Goal: Information Seeking & Learning: Check status

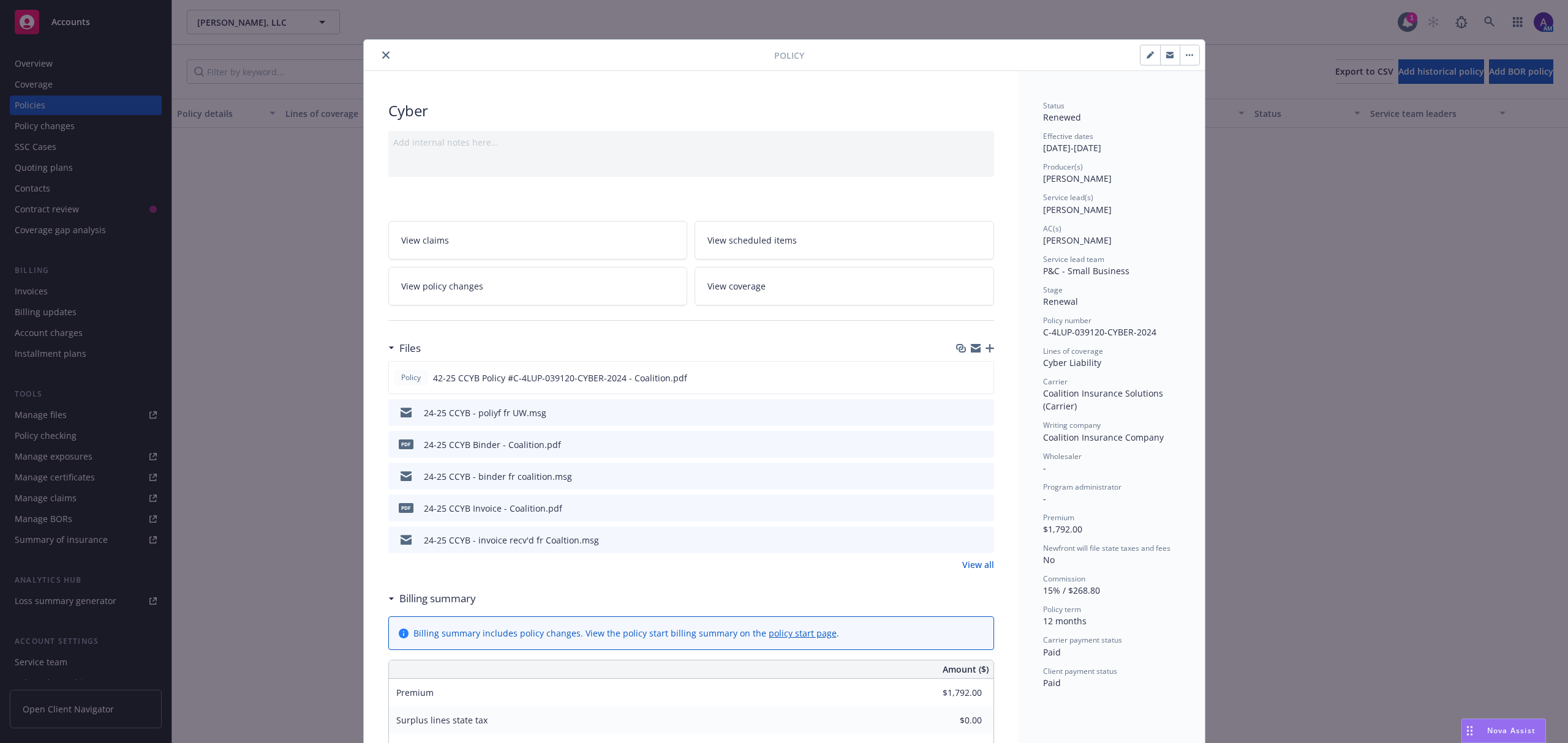
scroll to position [1053, 0]
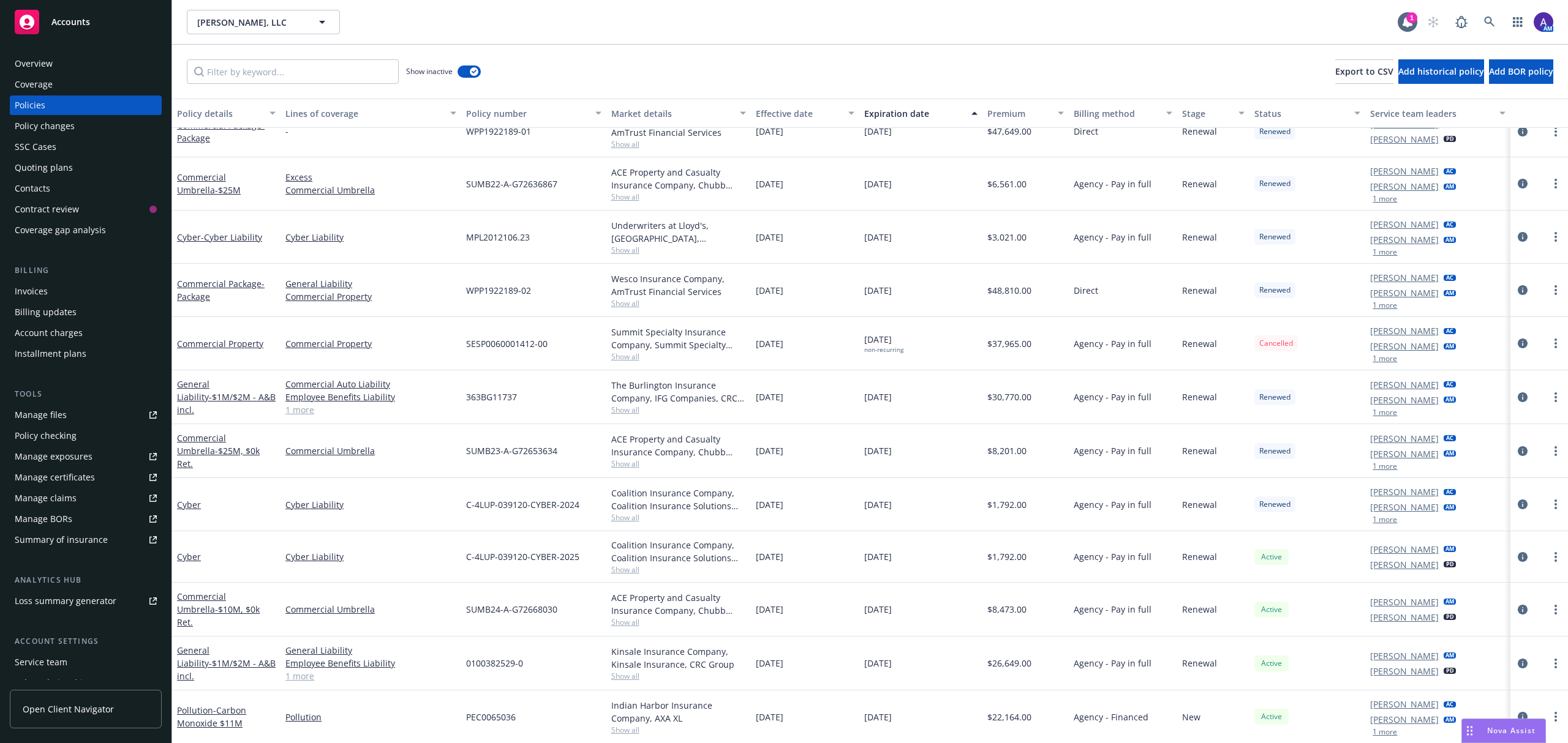
click at [631, 519] on span "Show all" at bounding box center [679, 518] width 135 height 10
click at [1518, 503] on icon "circleInformation" at bounding box center [1522, 504] width 10 height 10
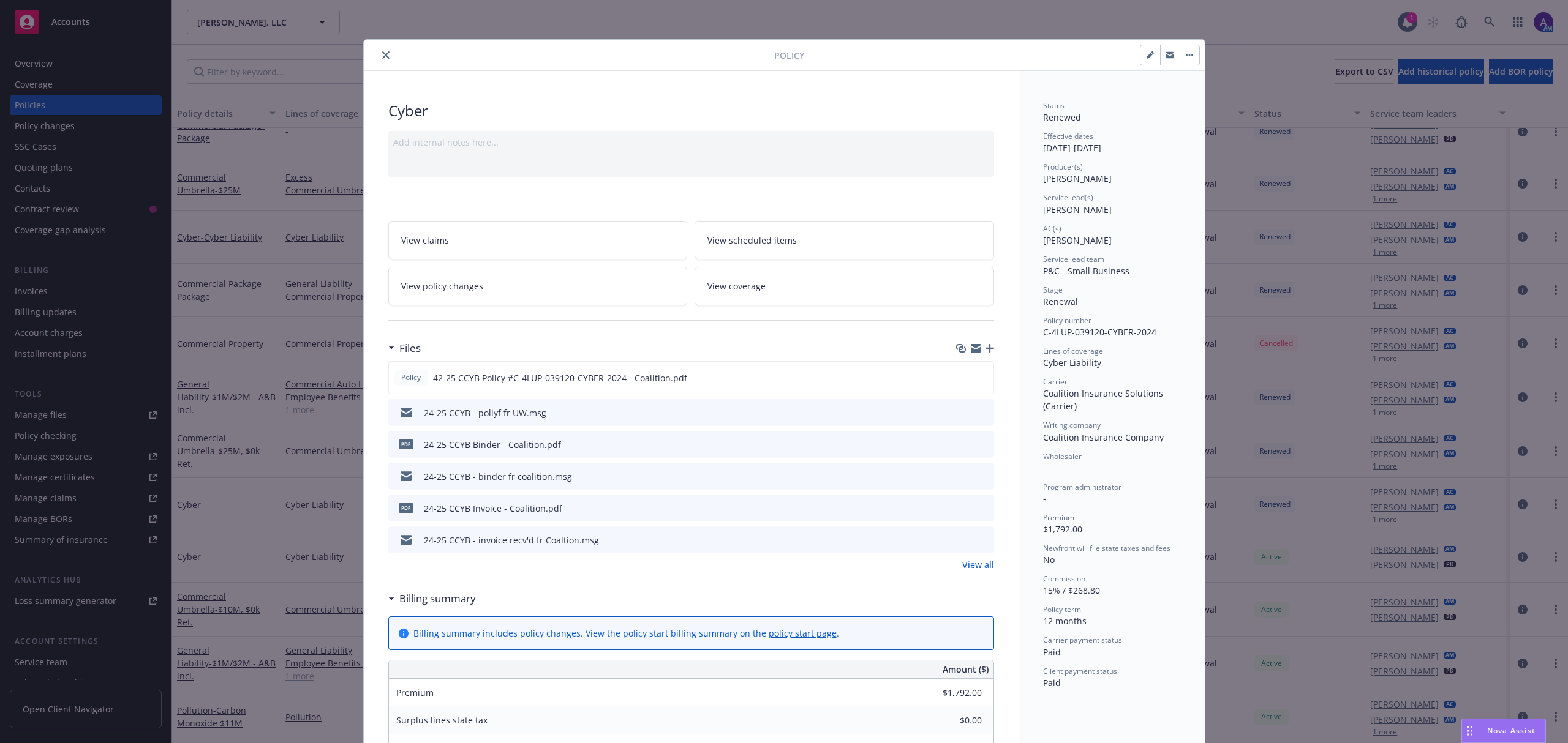
scroll to position [37, 0]
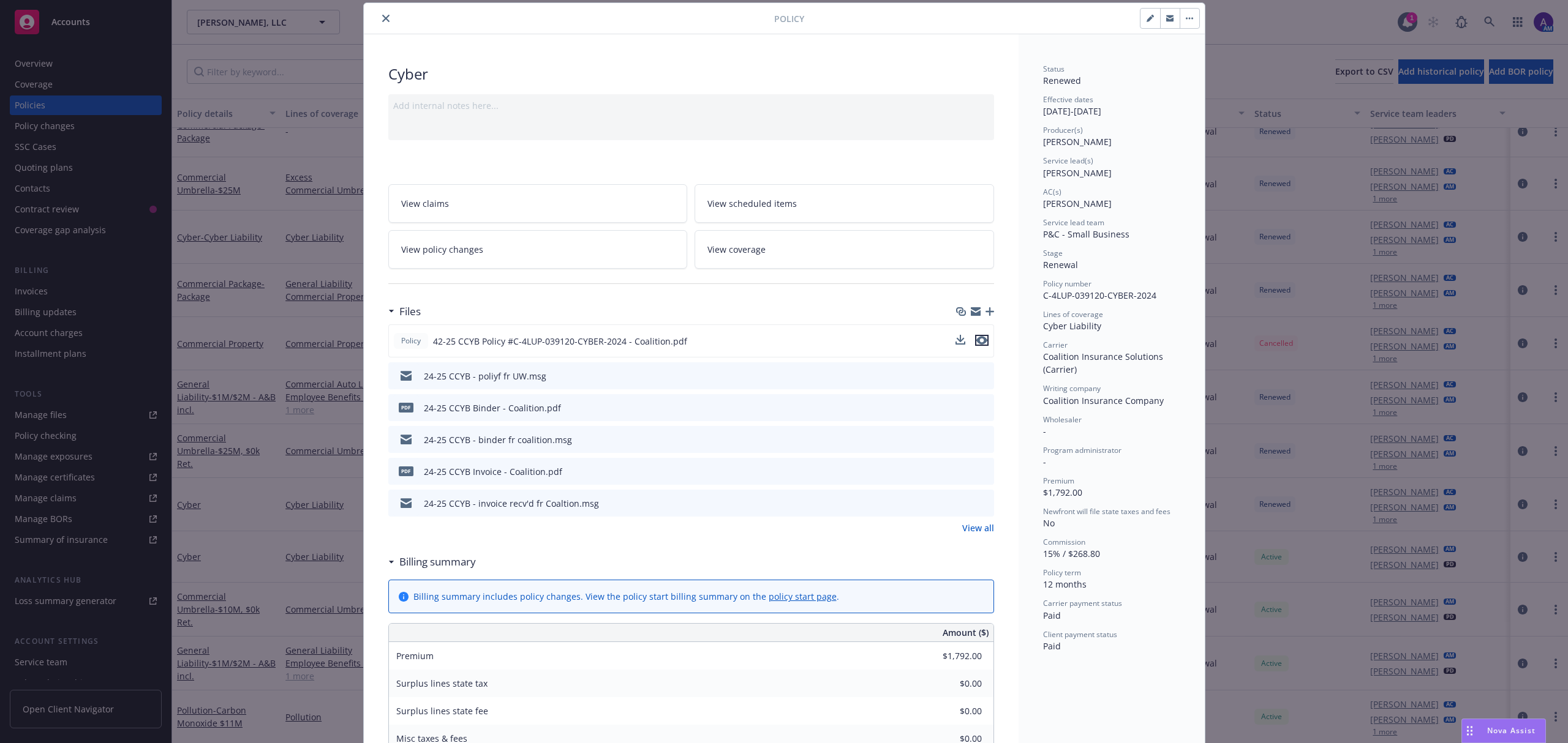
click at [978, 336] on icon "preview file" at bounding box center [981, 340] width 11 height 8
click at [378, 21] on button "close" at bounding box center [386, 19] width 15 height 15
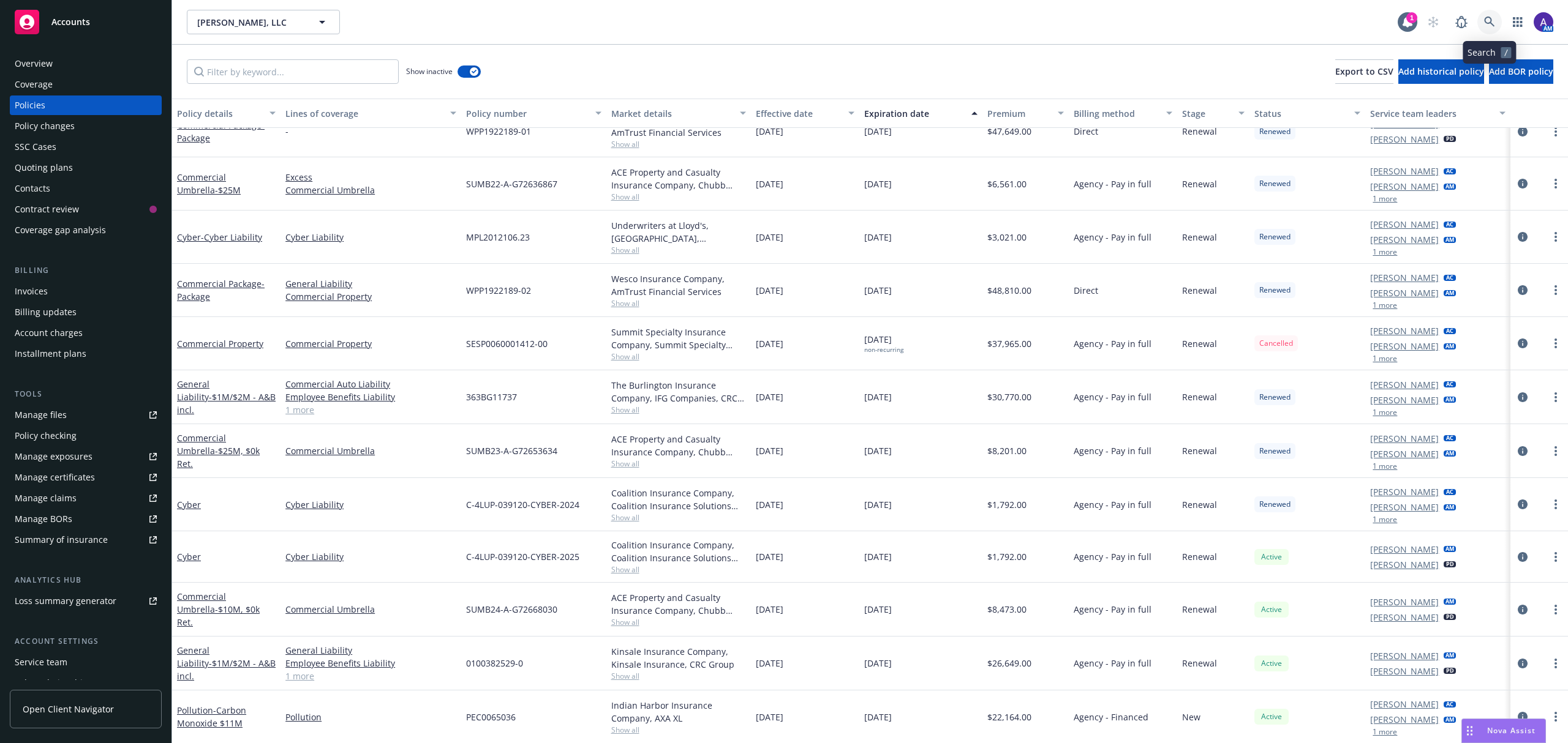
click at [1489, 15] on link at bounding box center [1489, 22] width 25 height 25
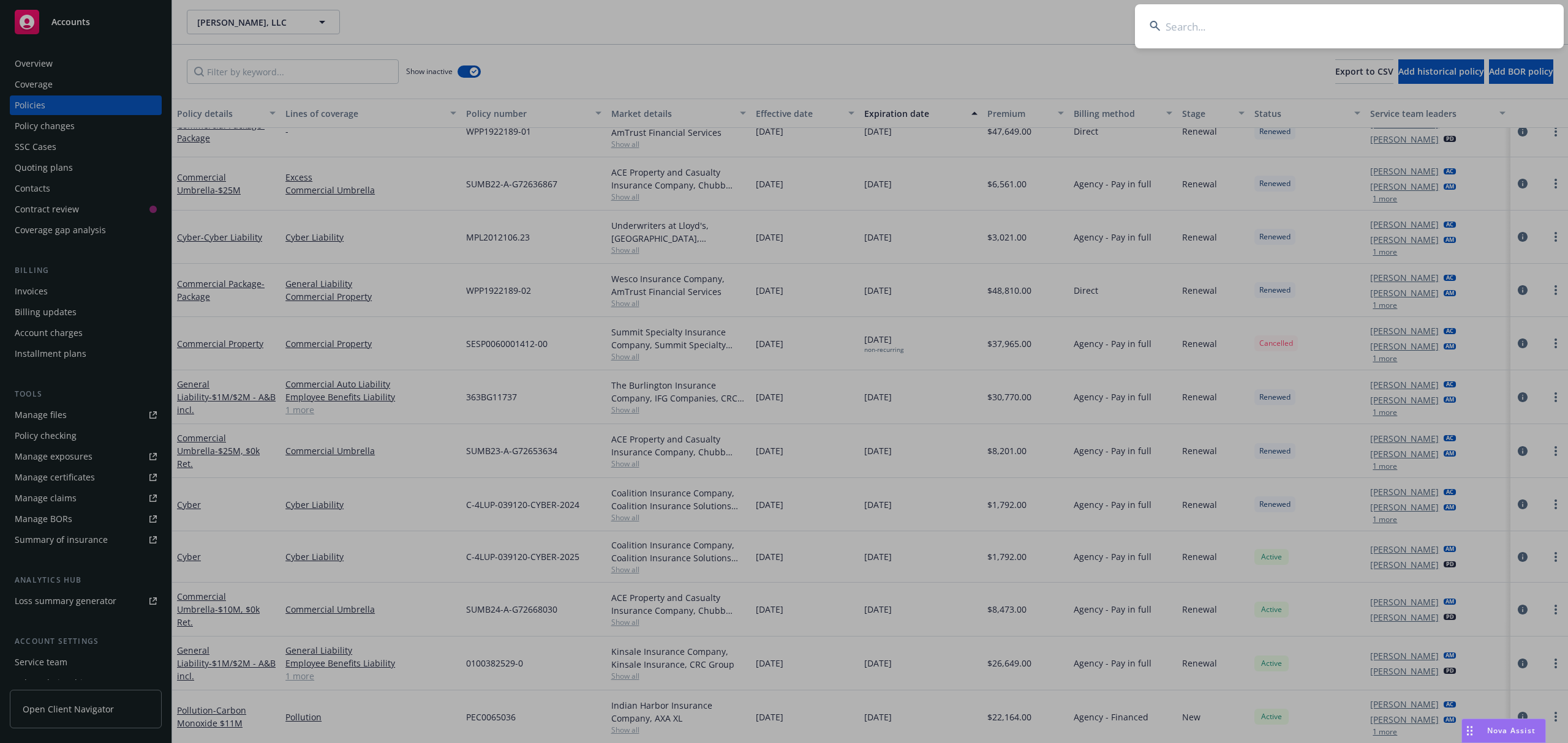
click at [1381, 19] on input at bounding box center [1349, 26] width 429 height 44
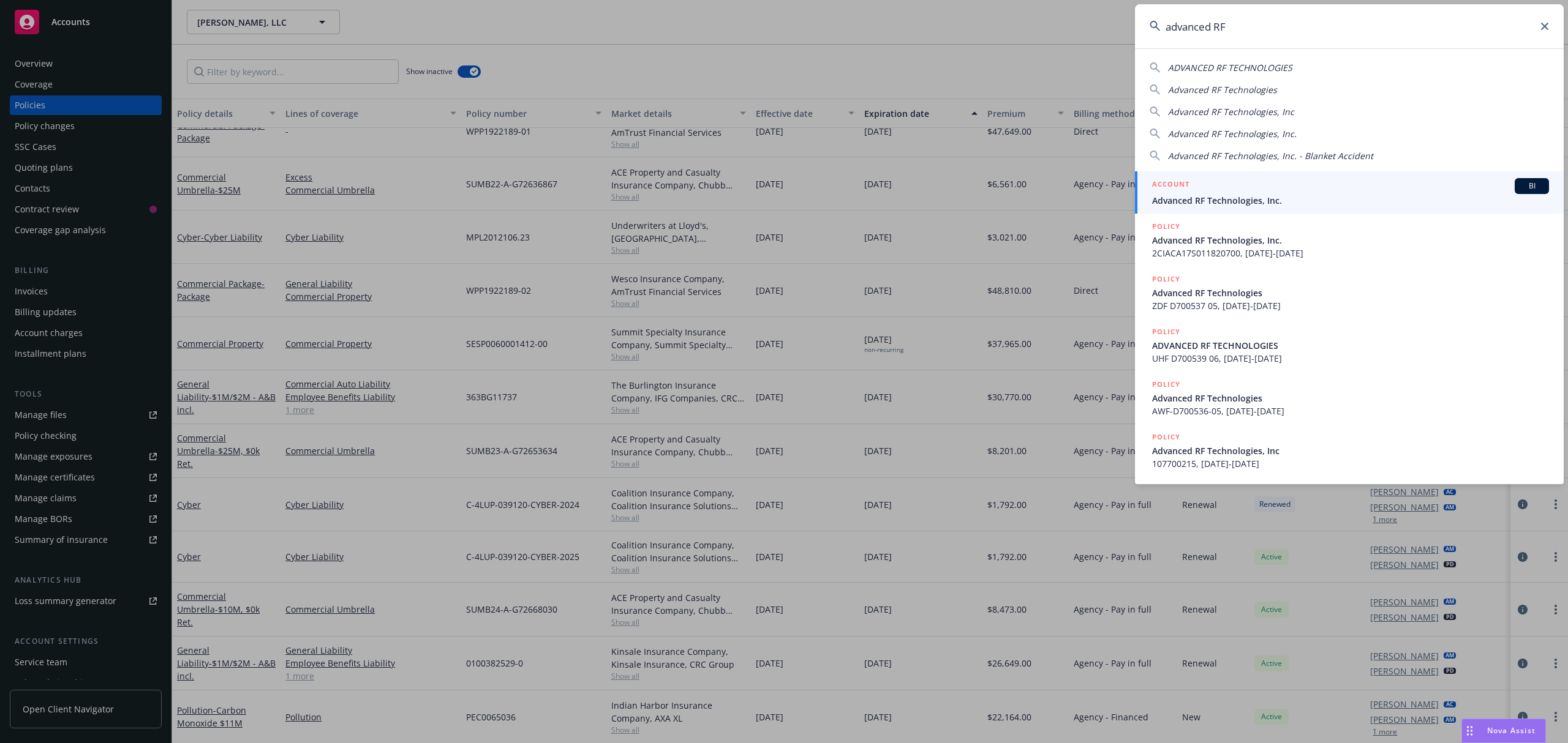
type input "advanced RF"
click at [1229, 197] on span "Advanced RF Technologies, Inc." at bounding box center [1351, 200] width 397 height 13
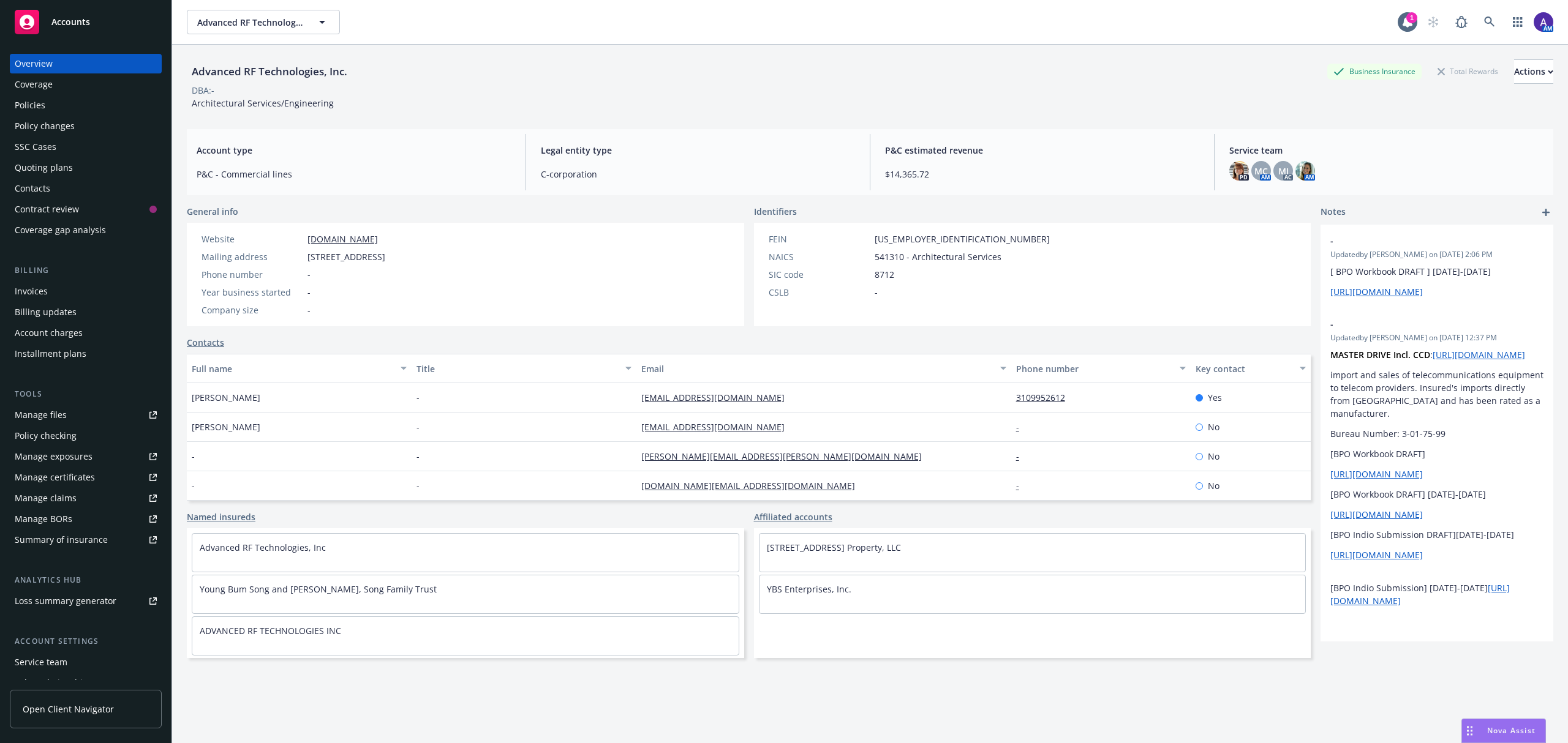
click at [37, 101] on div "Policies" at bounding box center [30, 106] width 31 height 19
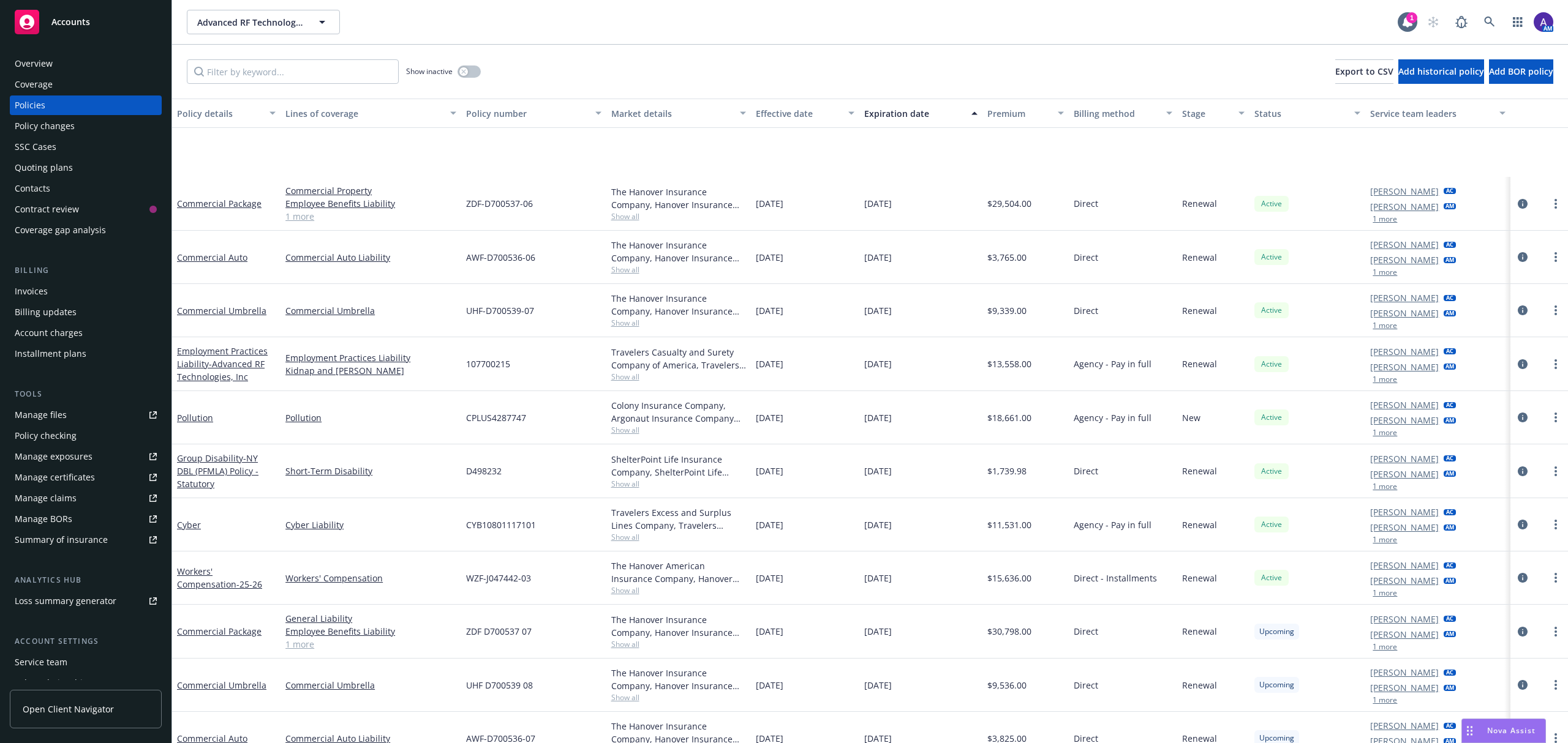
scroll to position [131, 0]
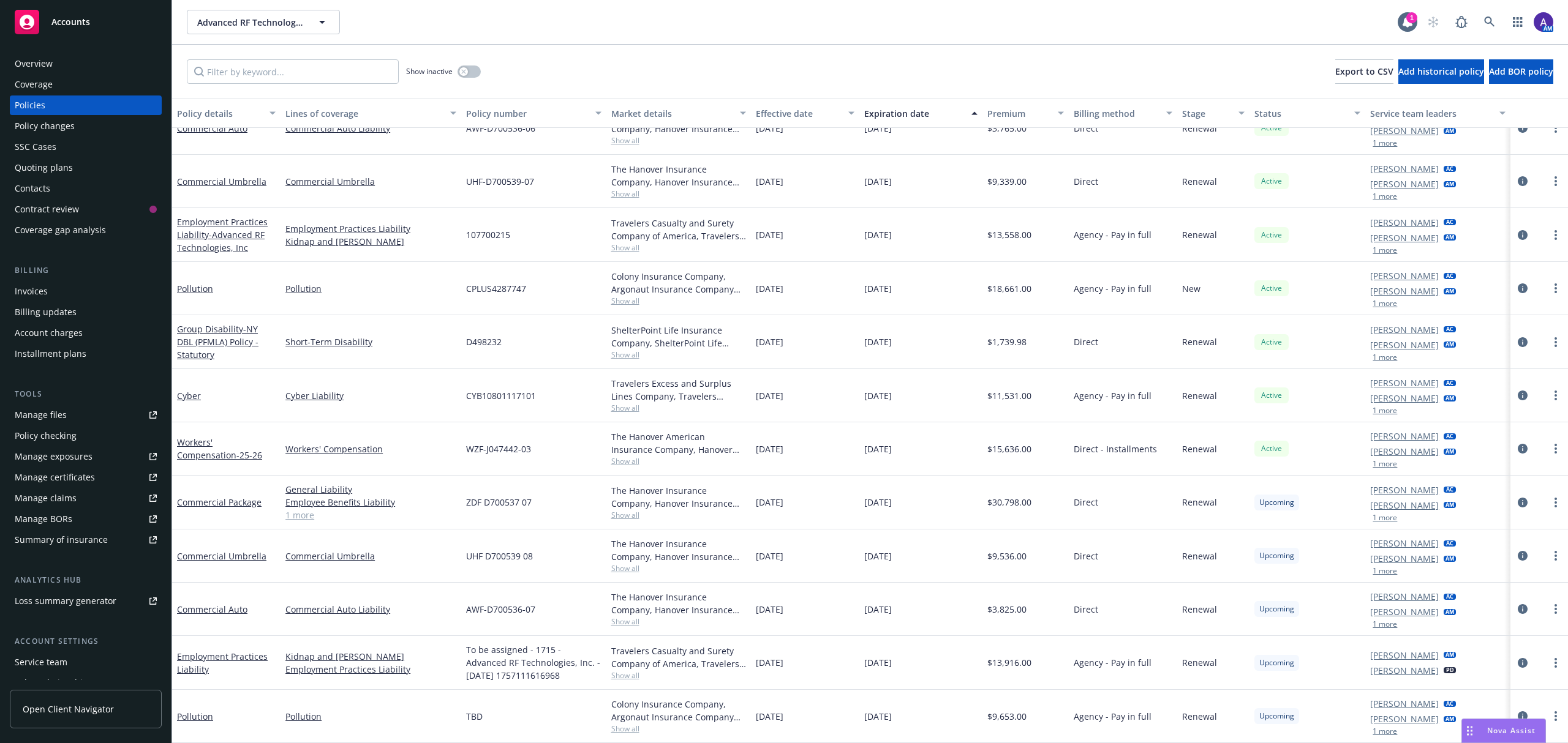
click at [1372, 575] on button "1 more" at bounding box center [1384, 571] width 25 height 7
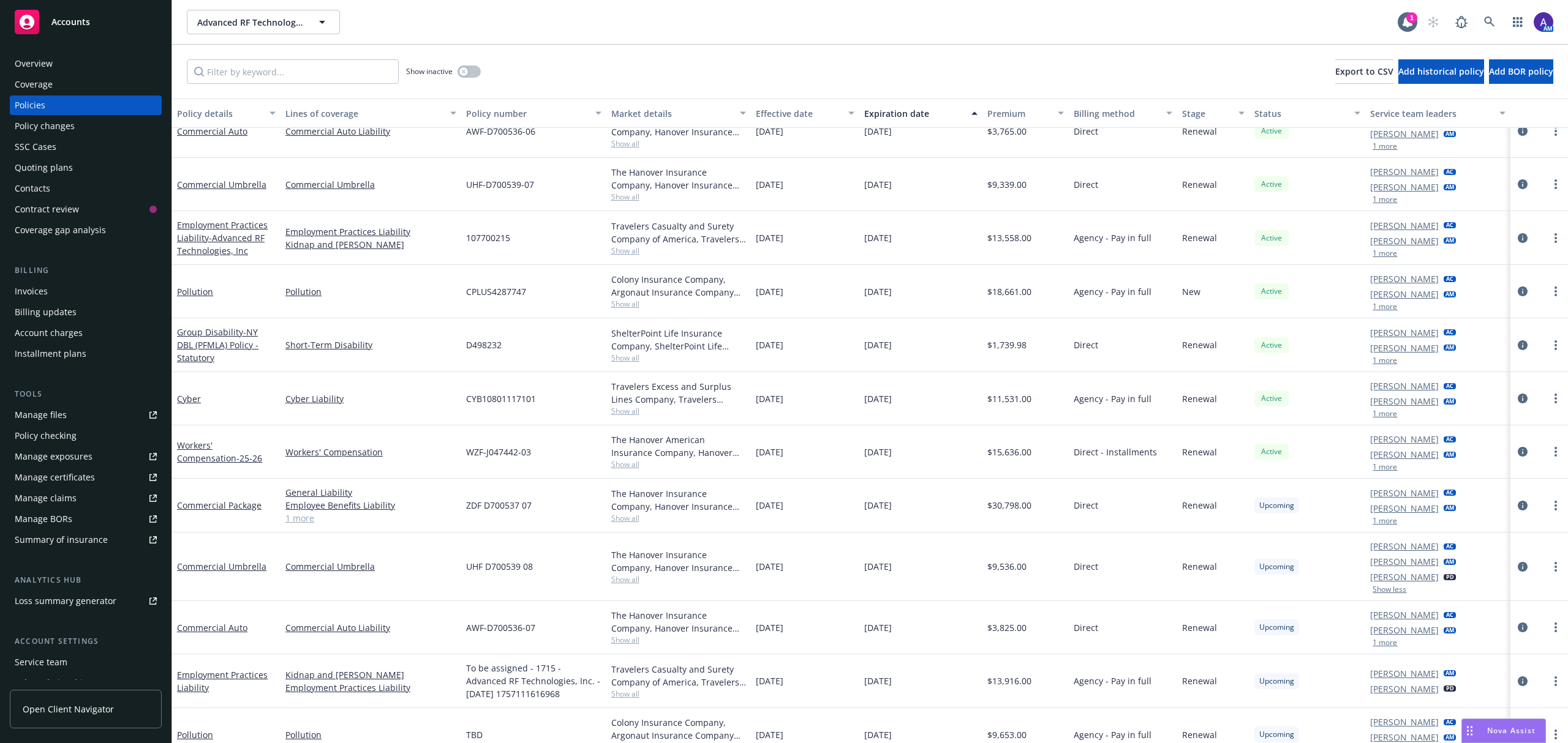
scroll to position [0, 0]
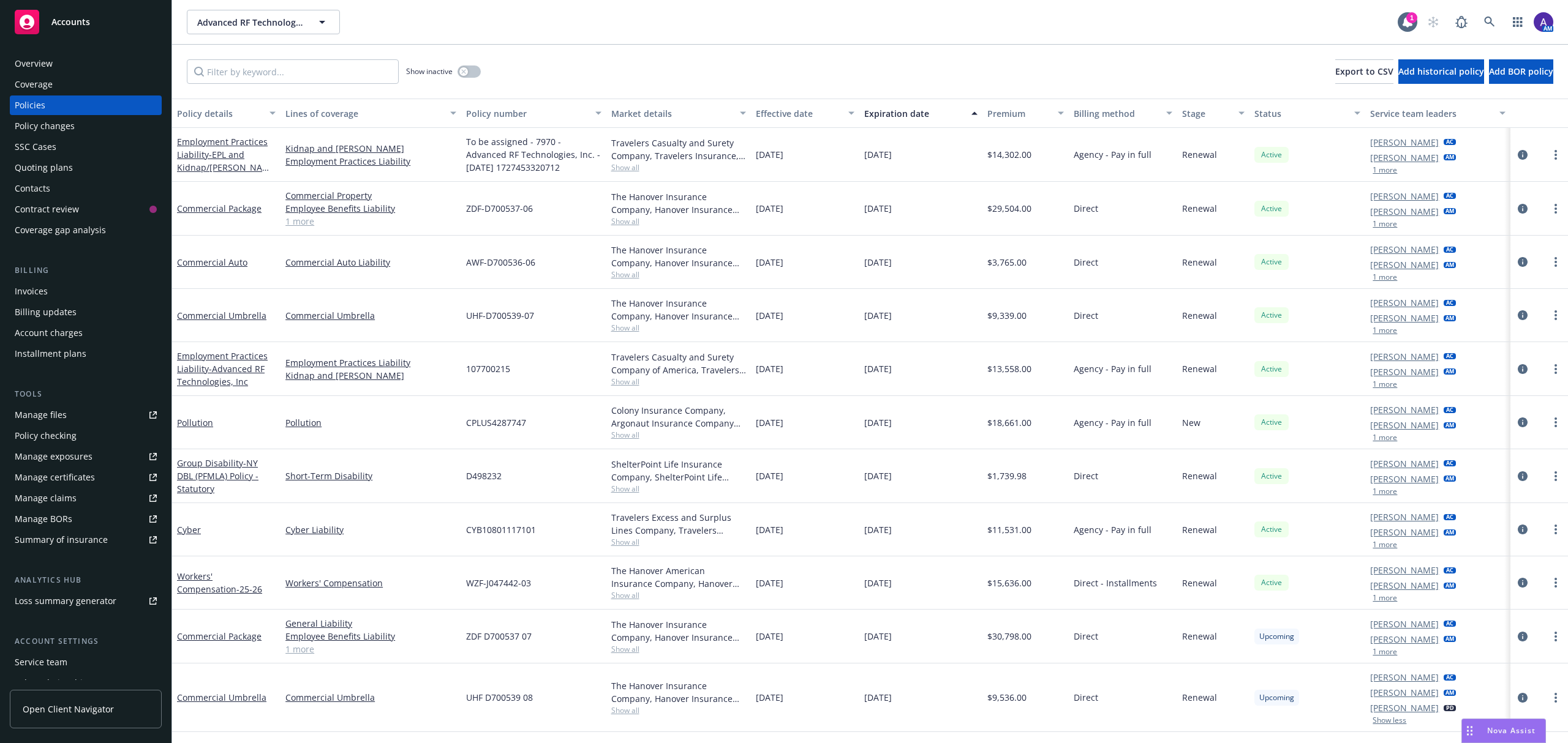
click at [62, 167] on div "Quoting plans" at bounding box center [44, 168] width 58 height 19
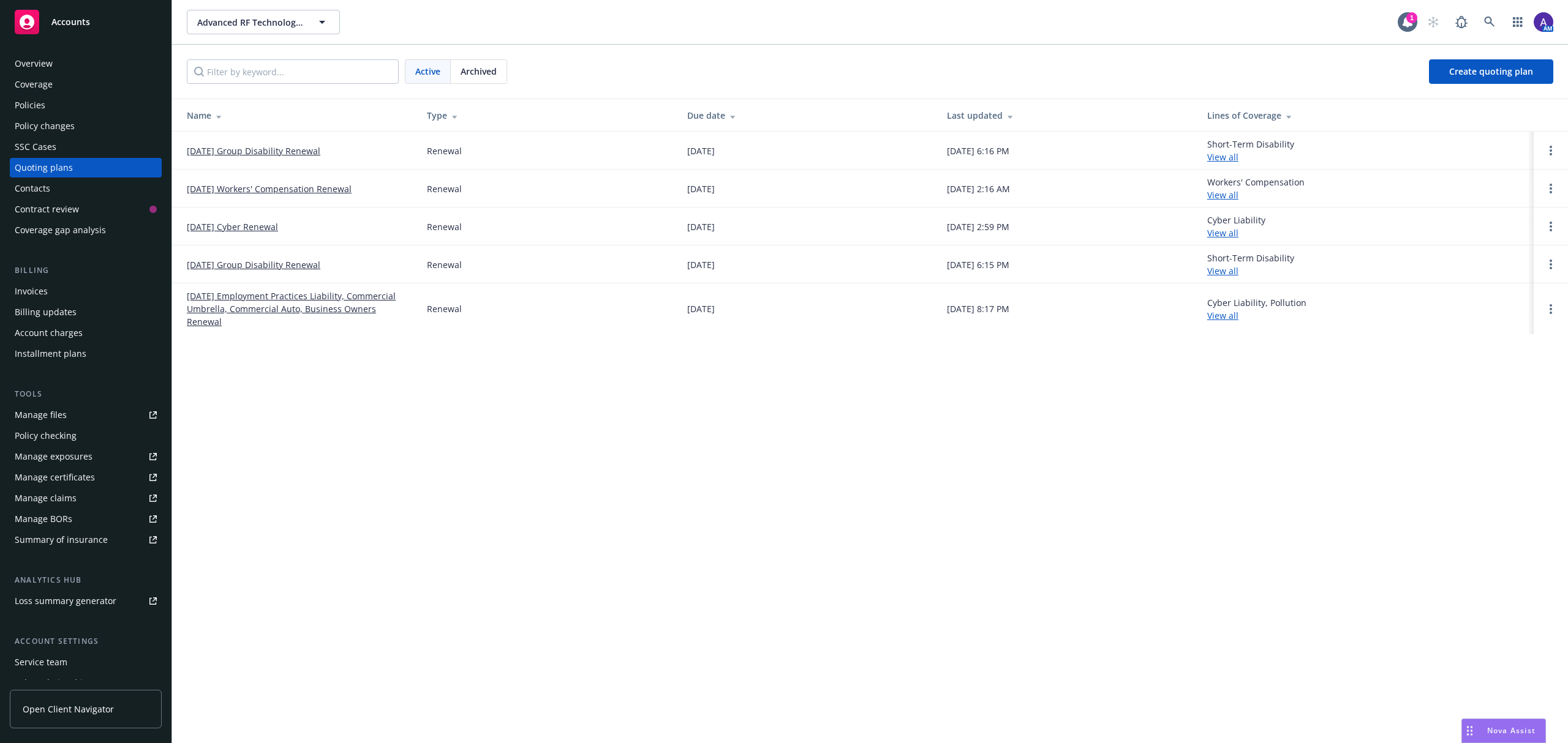
click at [491, 72] on span "Archived" at bounding box center [479, 71] width 36 height 13
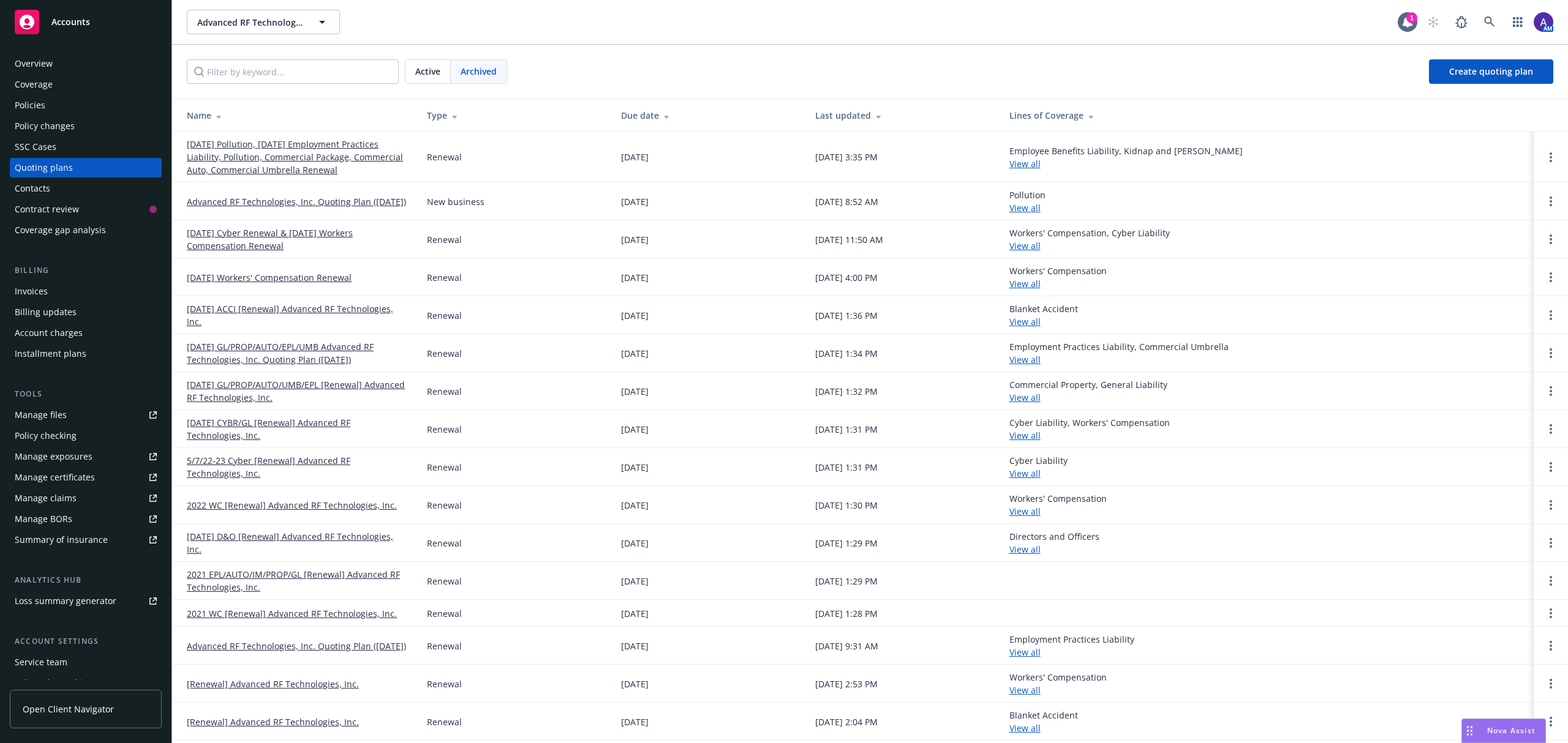
click at [276, 164] on link "09/23/25 Pollution, 09/15/25 Employment Practices Liability, Pollution, Commerc…" at bounding box center [297, 157] width 220 height 38
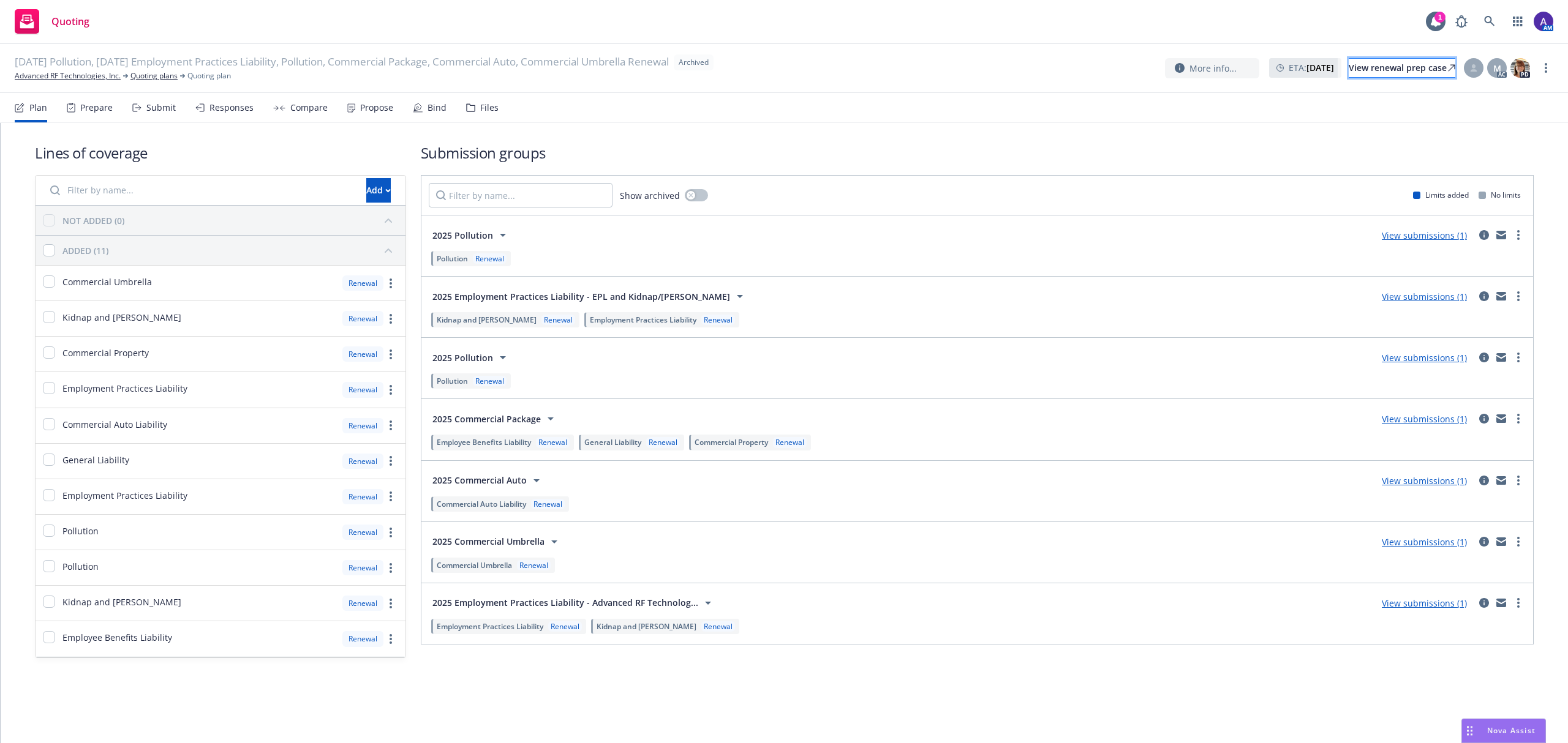
click at [1373, 64] on div "View renewal prep case" at bounding box center [1402, 67] width 106 height 19
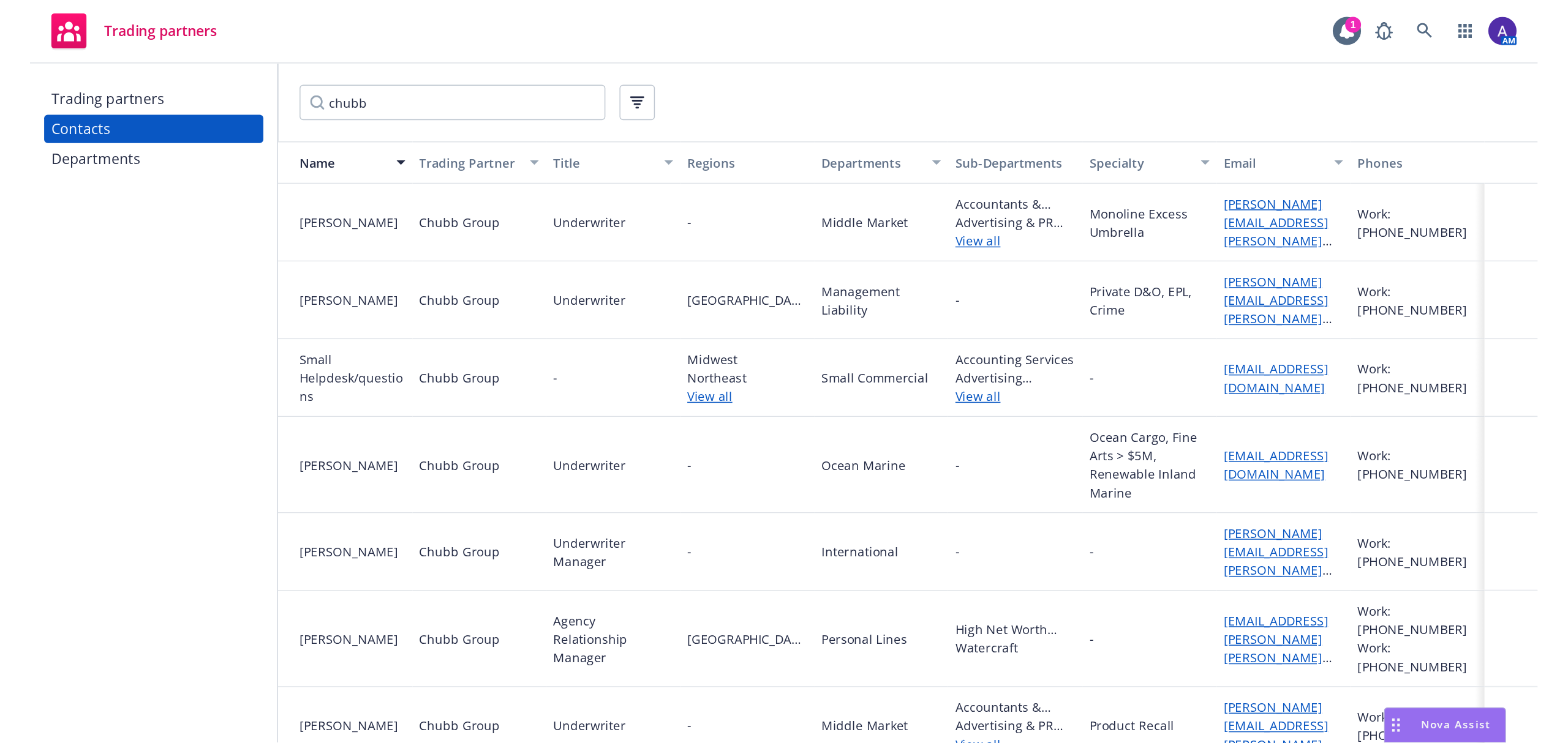
scroll to position [25, 0]
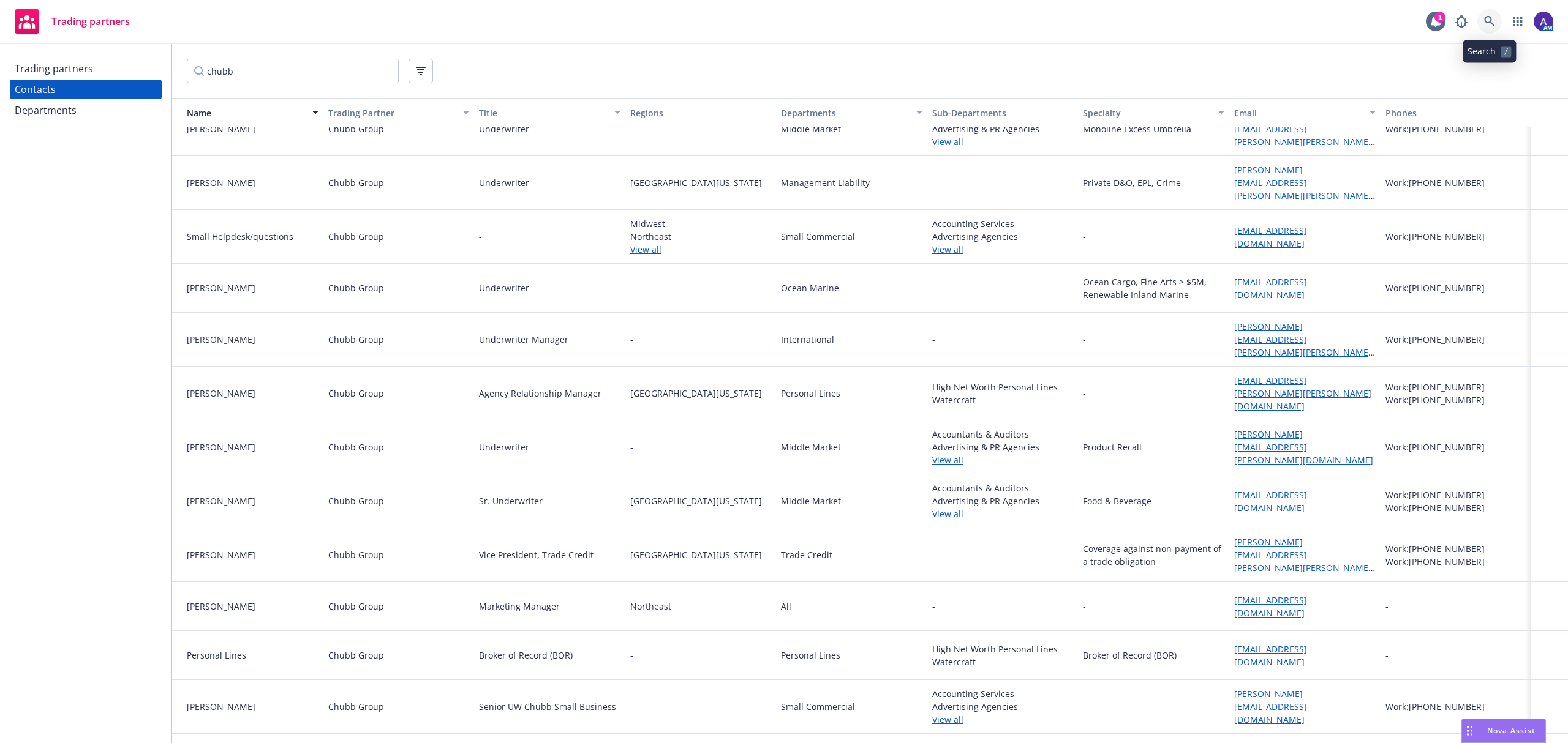
click at [1044, 17] on icon at bounding box center [1489, 21] width 10 height 10
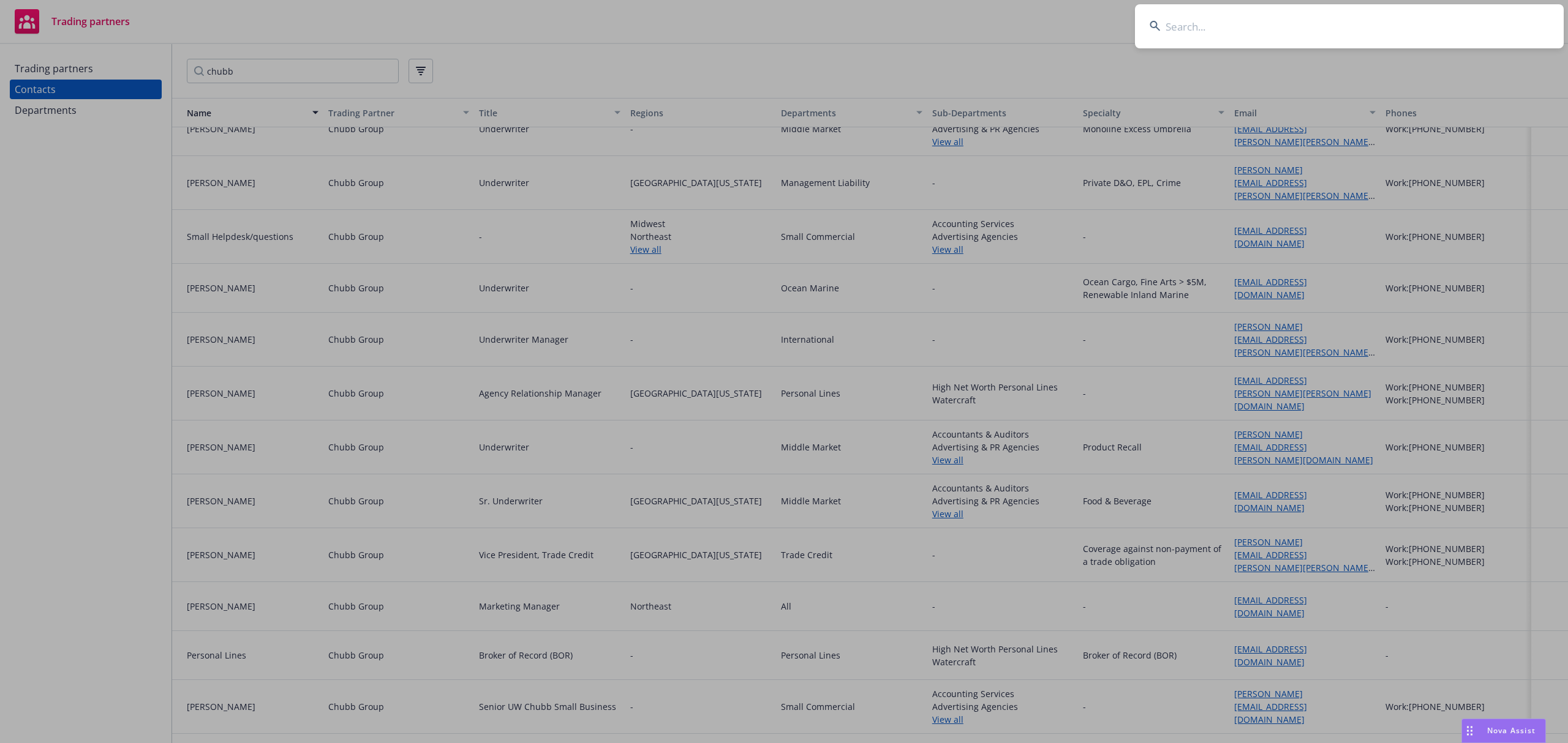
click at [1044, 20] on input at bounding box center [1349, 26] width 429 height 44
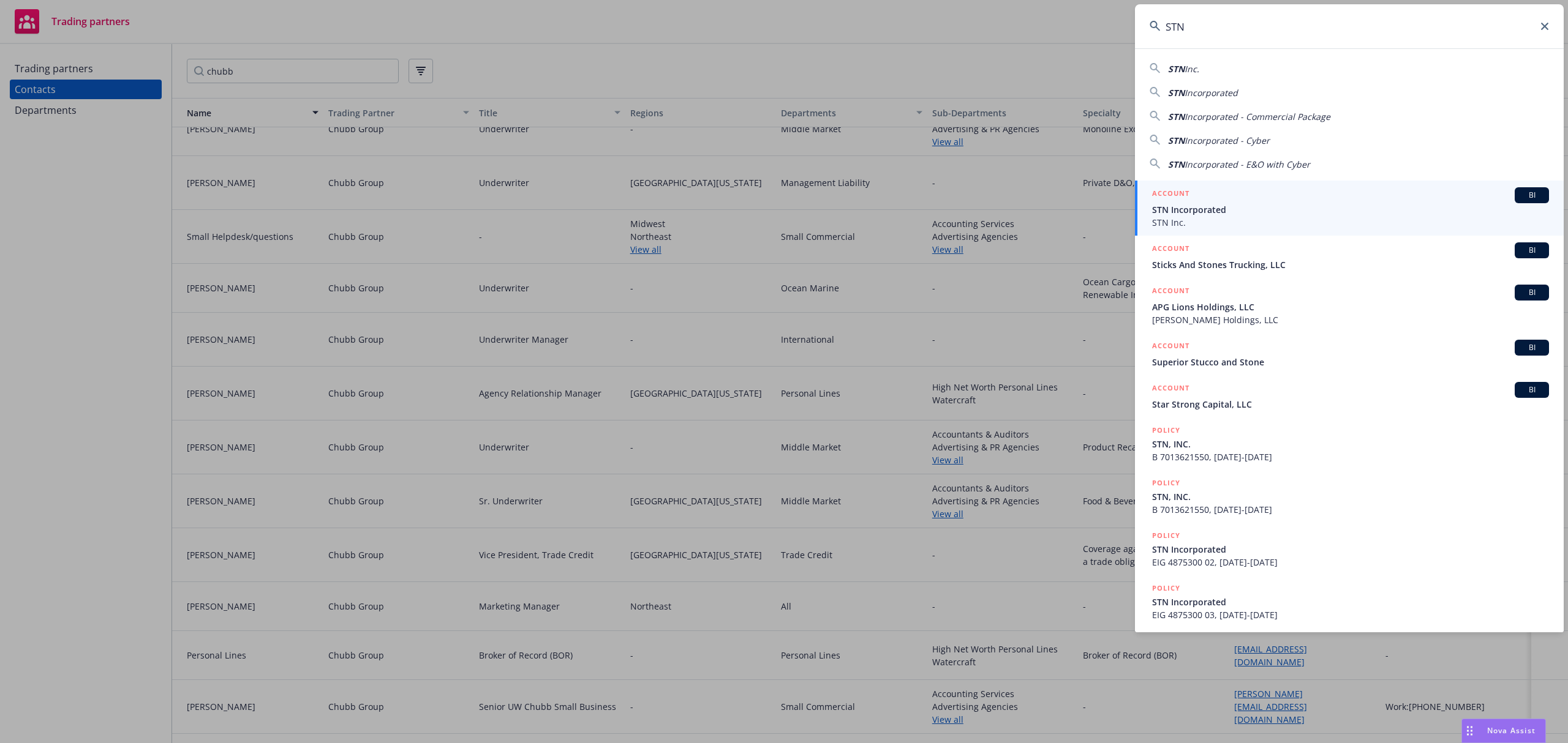
type input "STN"
click at [1044, 206] on span "STN Incorporated" at bounding box center [1351, 209] width 397 height 13
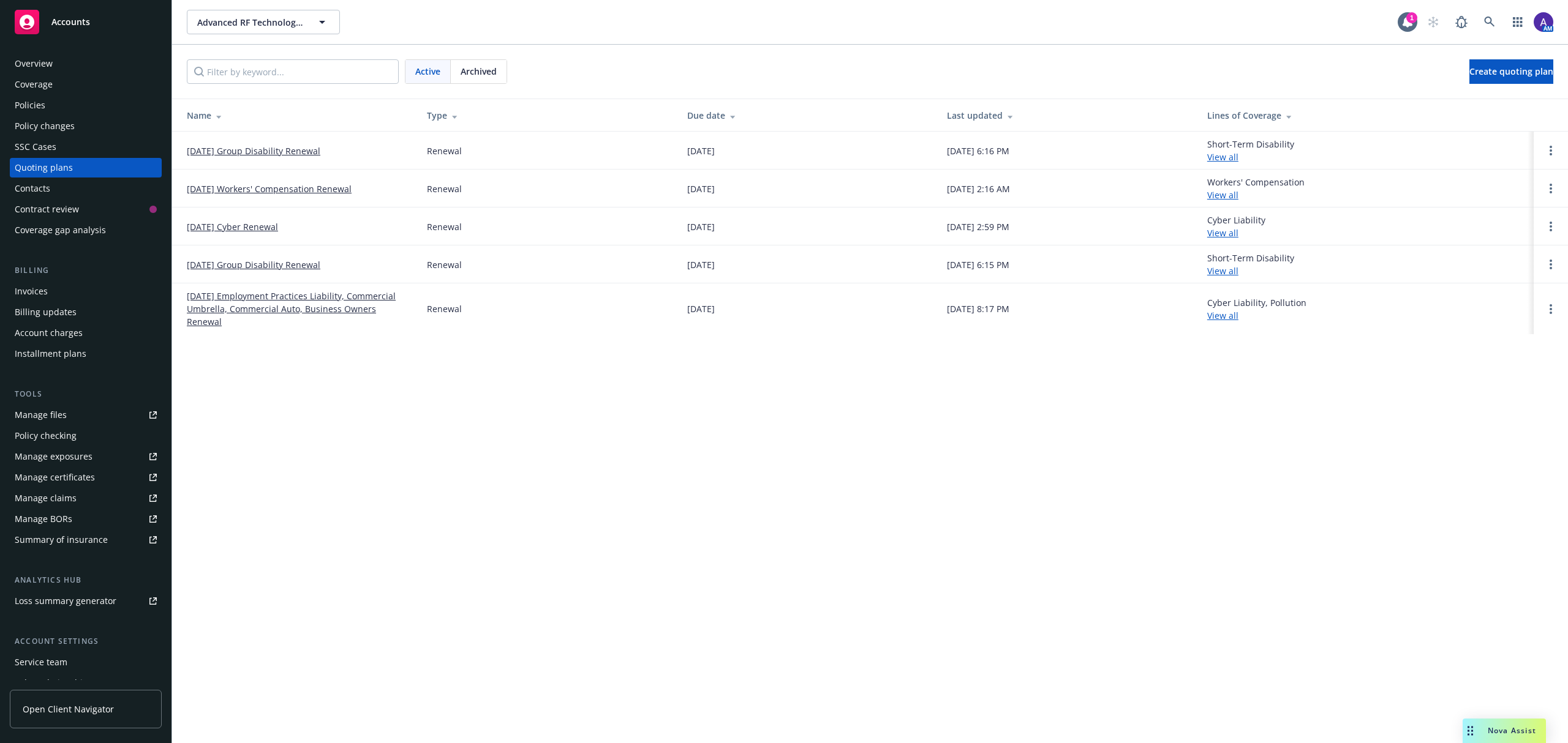
click at [55, 478] on div "Manage certificates" at bounding box center [55, 478] width 80 height 19
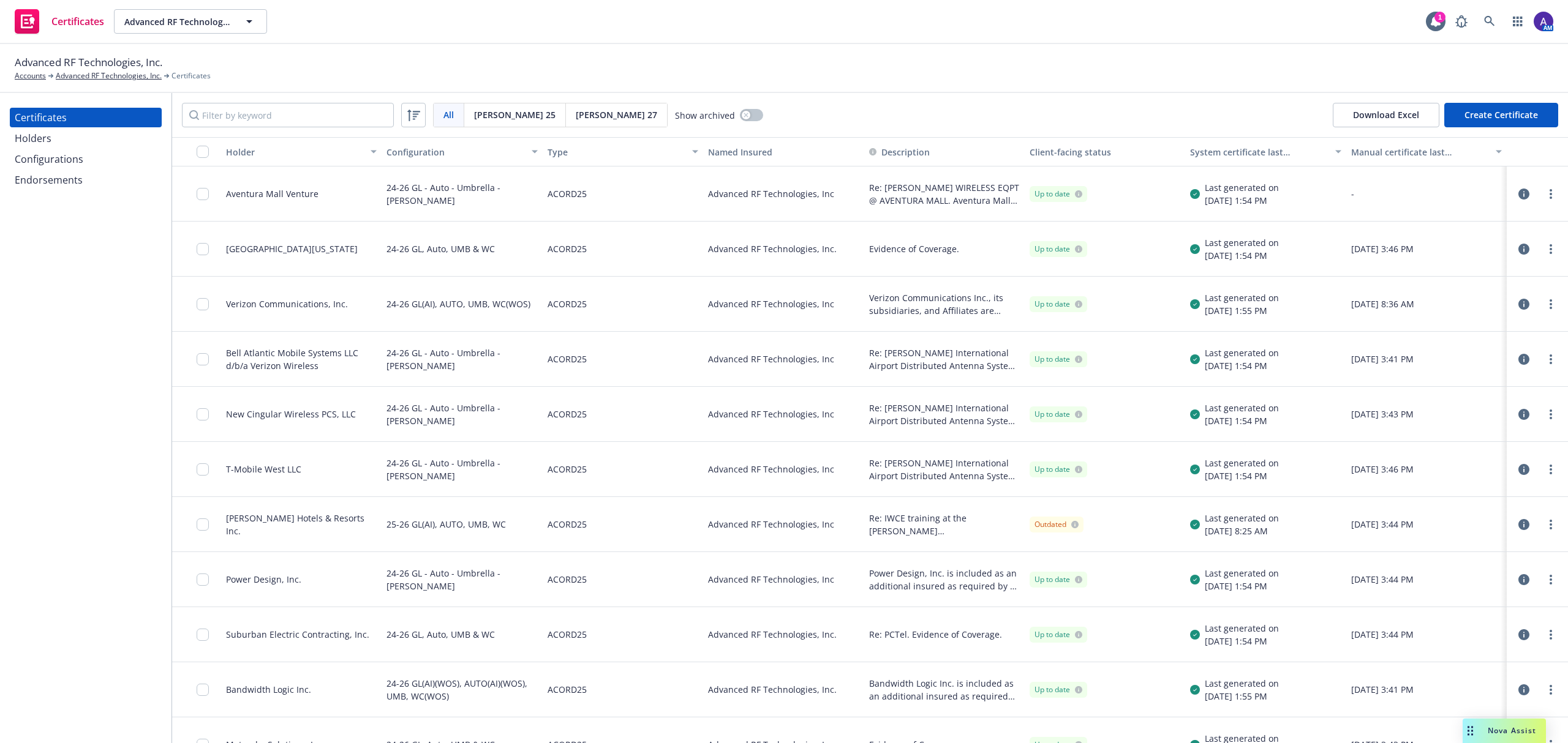
scroll to position [100, 0]
